Goal: Navigation & Orientation: Go to known website

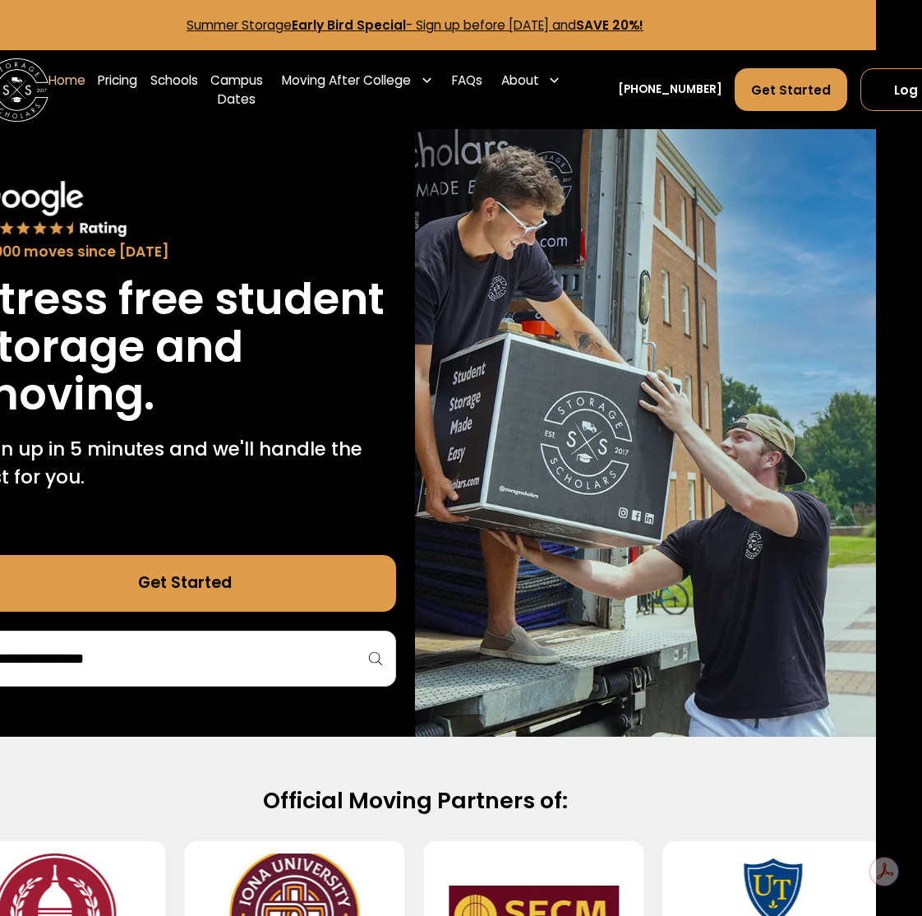
scroll to position [0, 73]
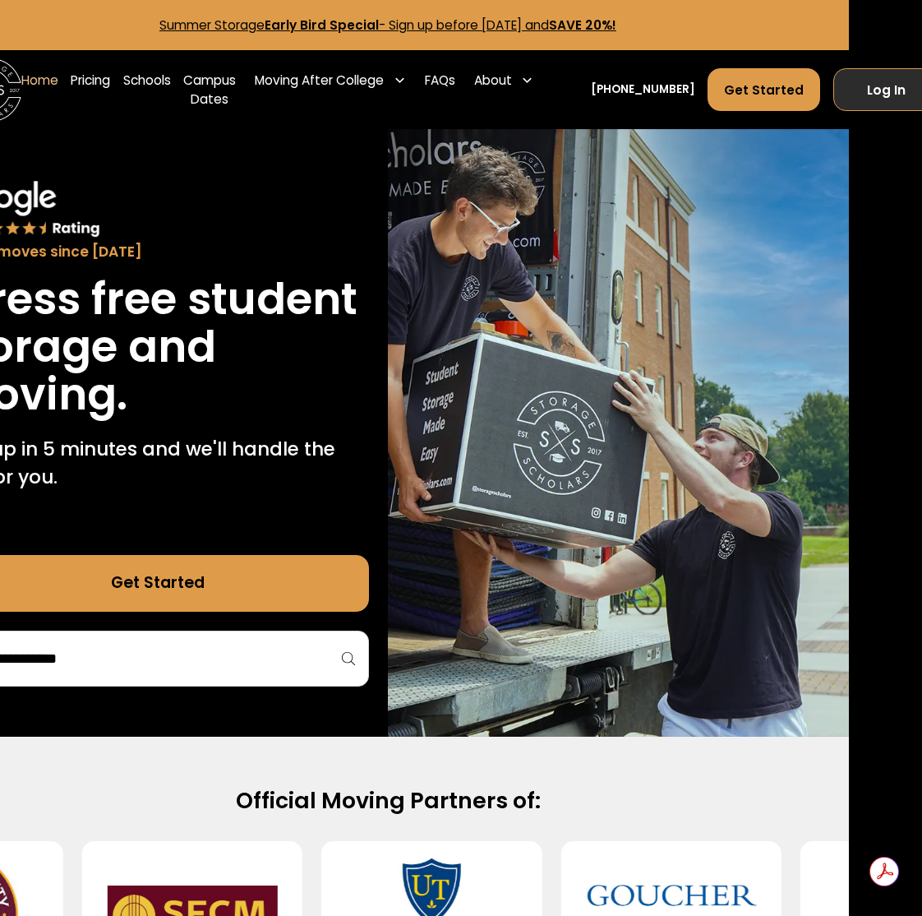
click at [863, 99] on link "Log In" at bounding box center [887, 89] width 107 height 43
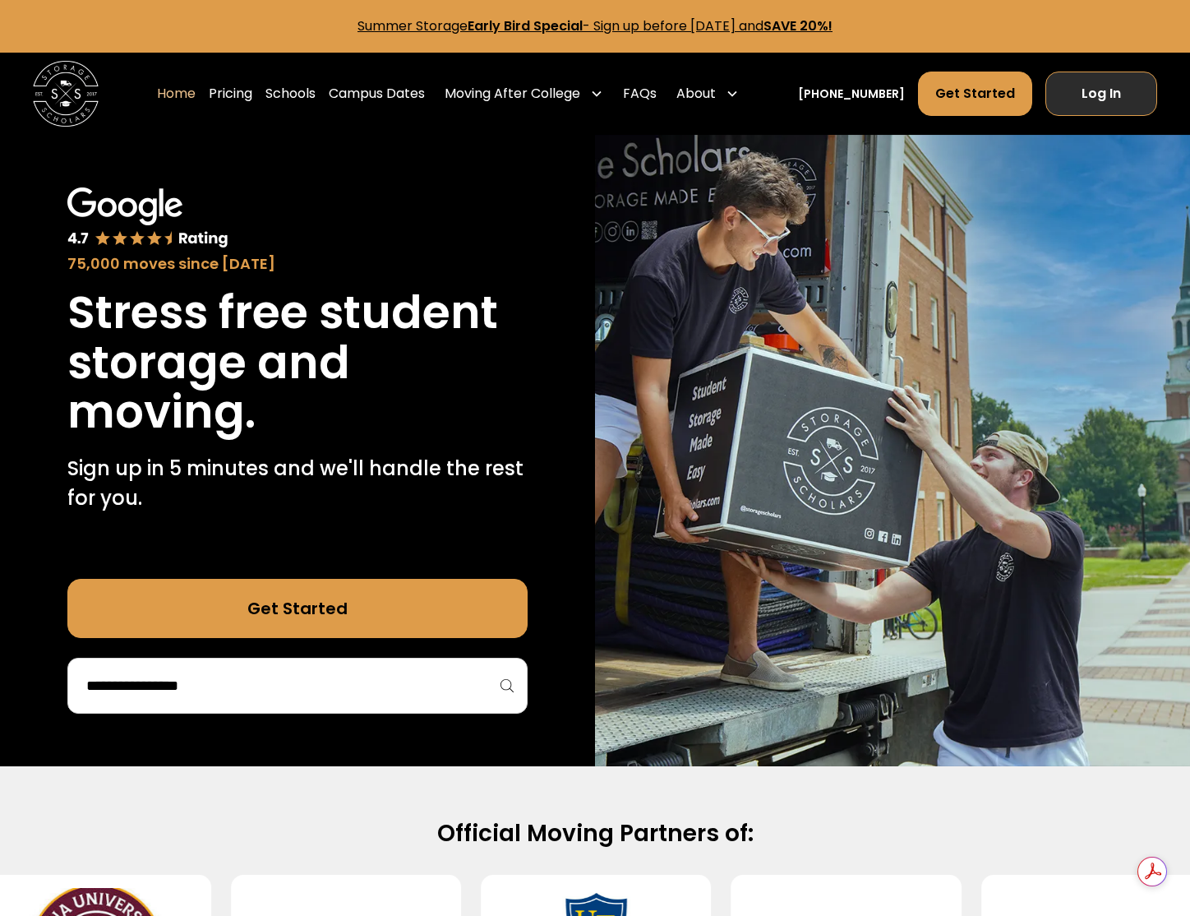
click at [1111, 90] on link "Log In" at bounding box center [1102, 94] width 112 height 44
